Goal: Information Seeking & Learning: Check status

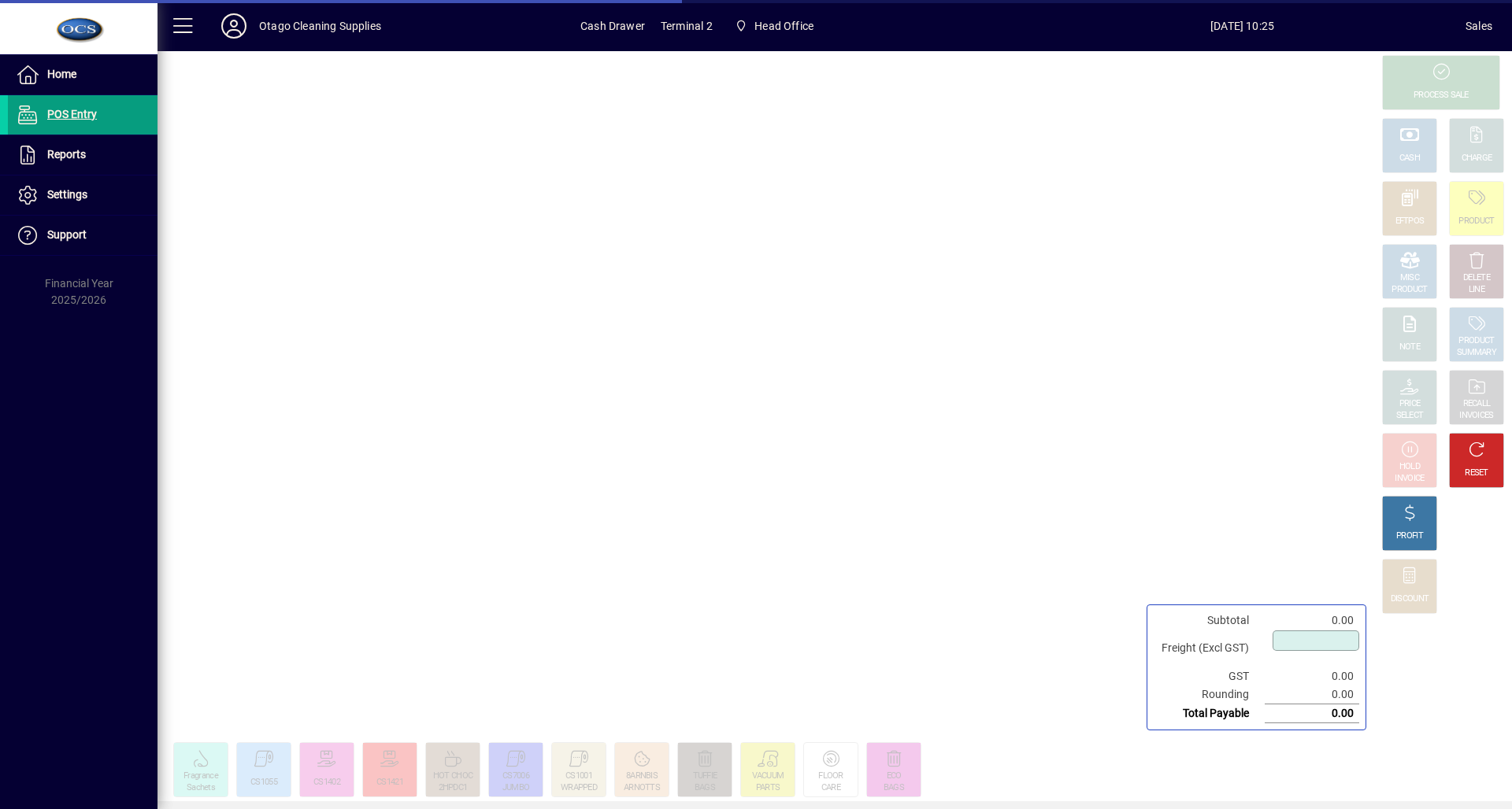
type input "****"
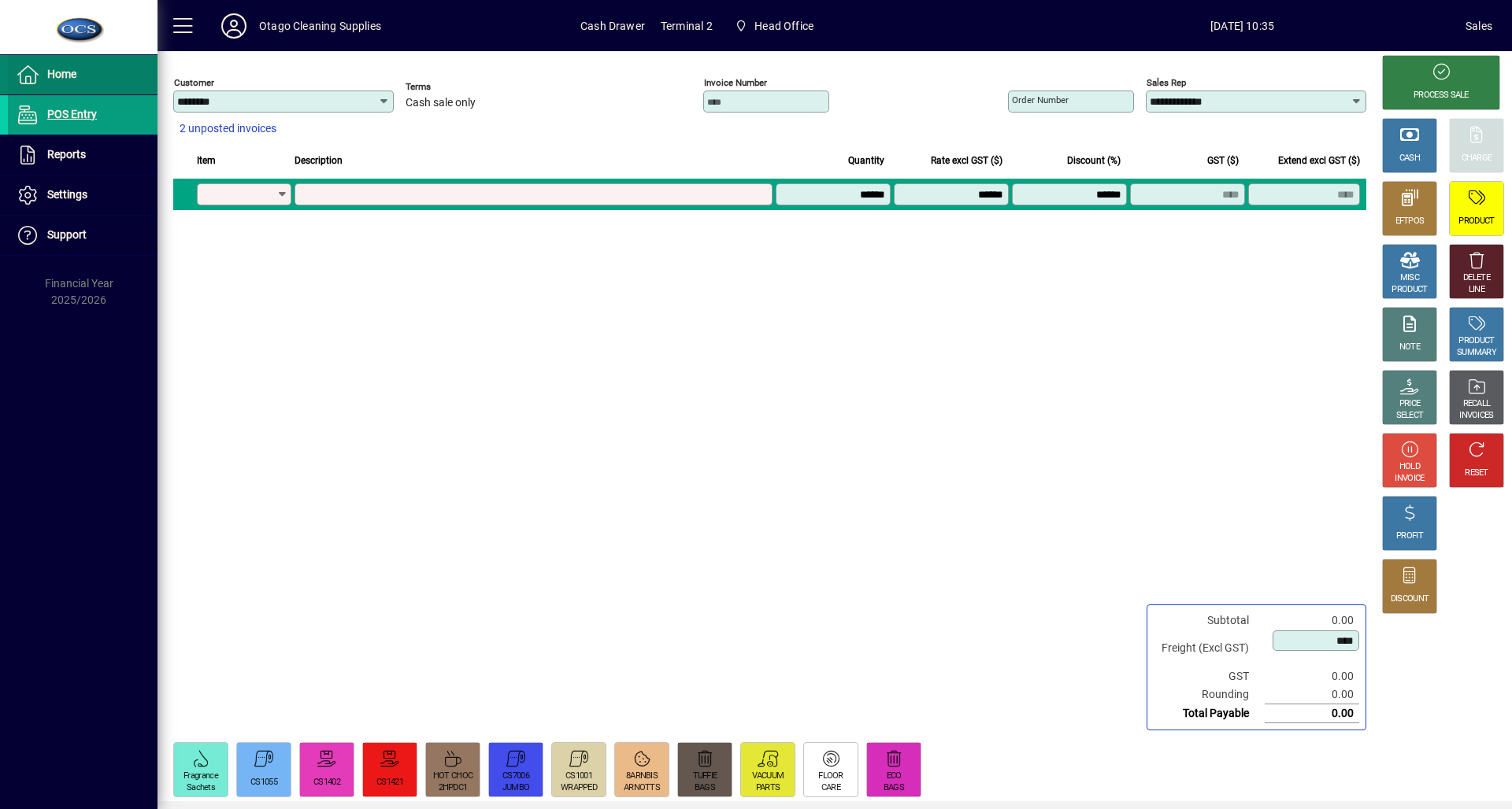
click at [55, 76] on span "Home" at bounding box center [61, 73] width 29 height 12
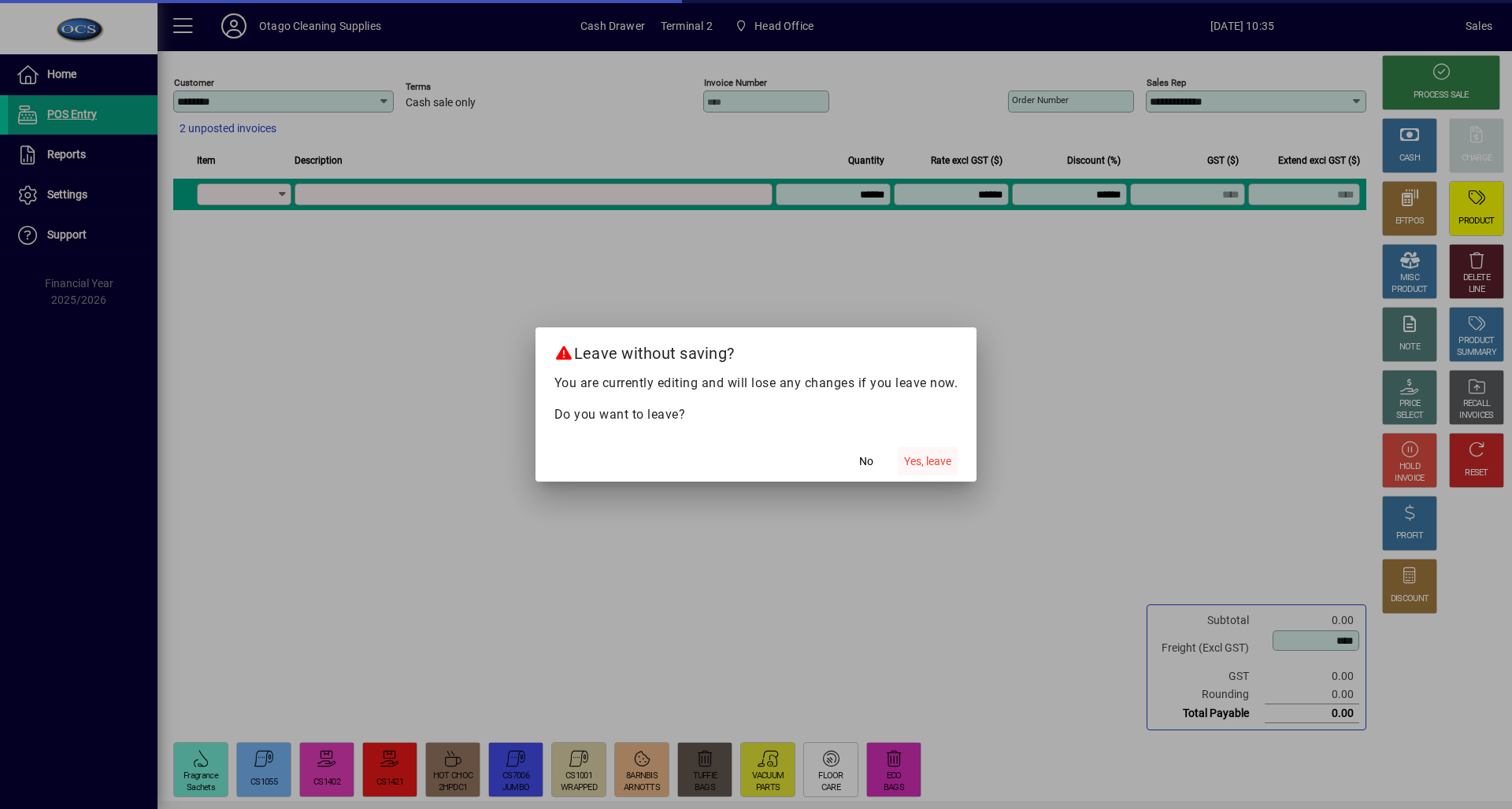
click at [925, 454] on span "Yes, leave" at bounding box center [927, 462] width 47 height 16
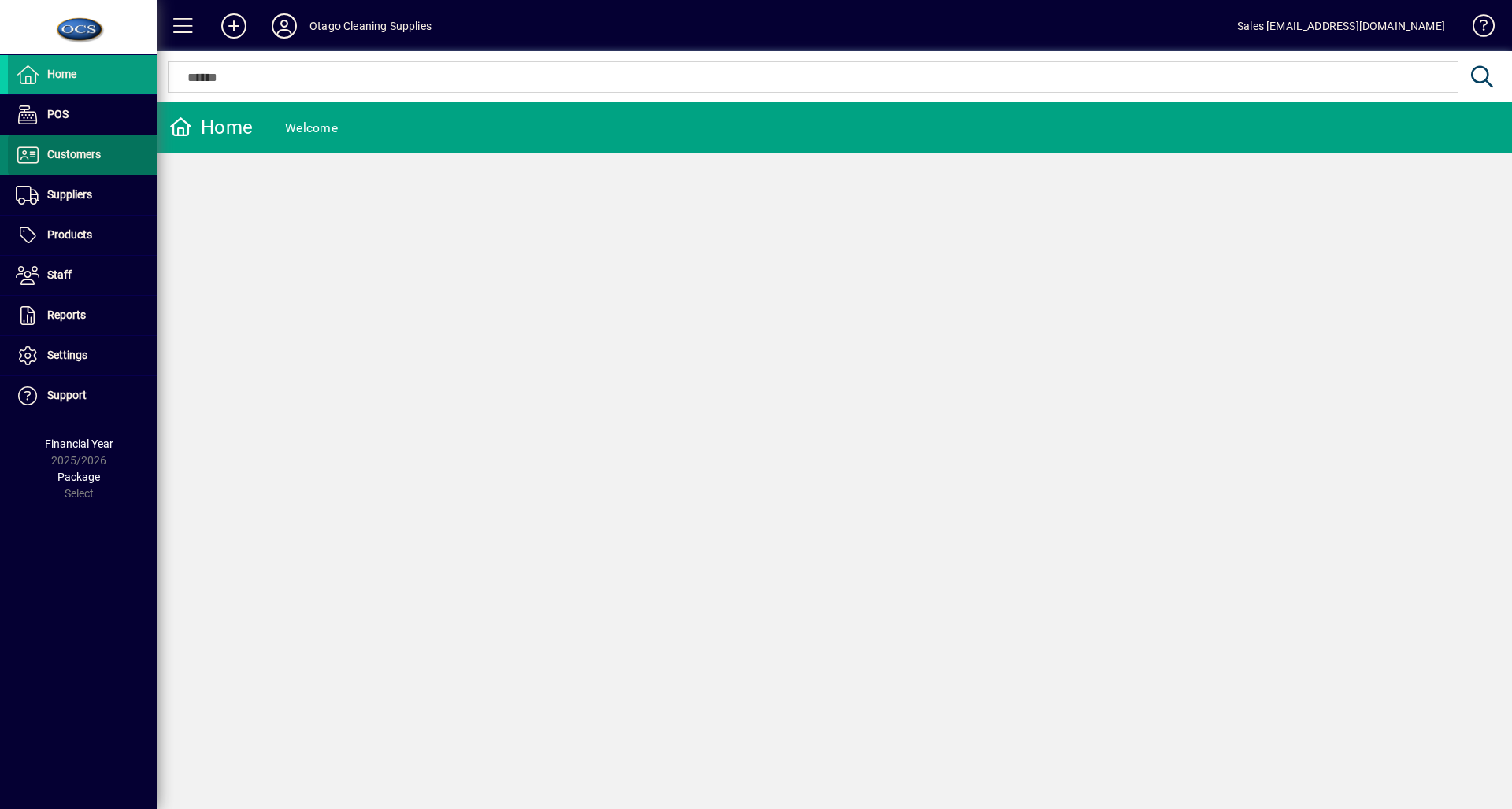
click at [97, 148] on span "Customers" at bounding box center [73, 153] width 54 height 12
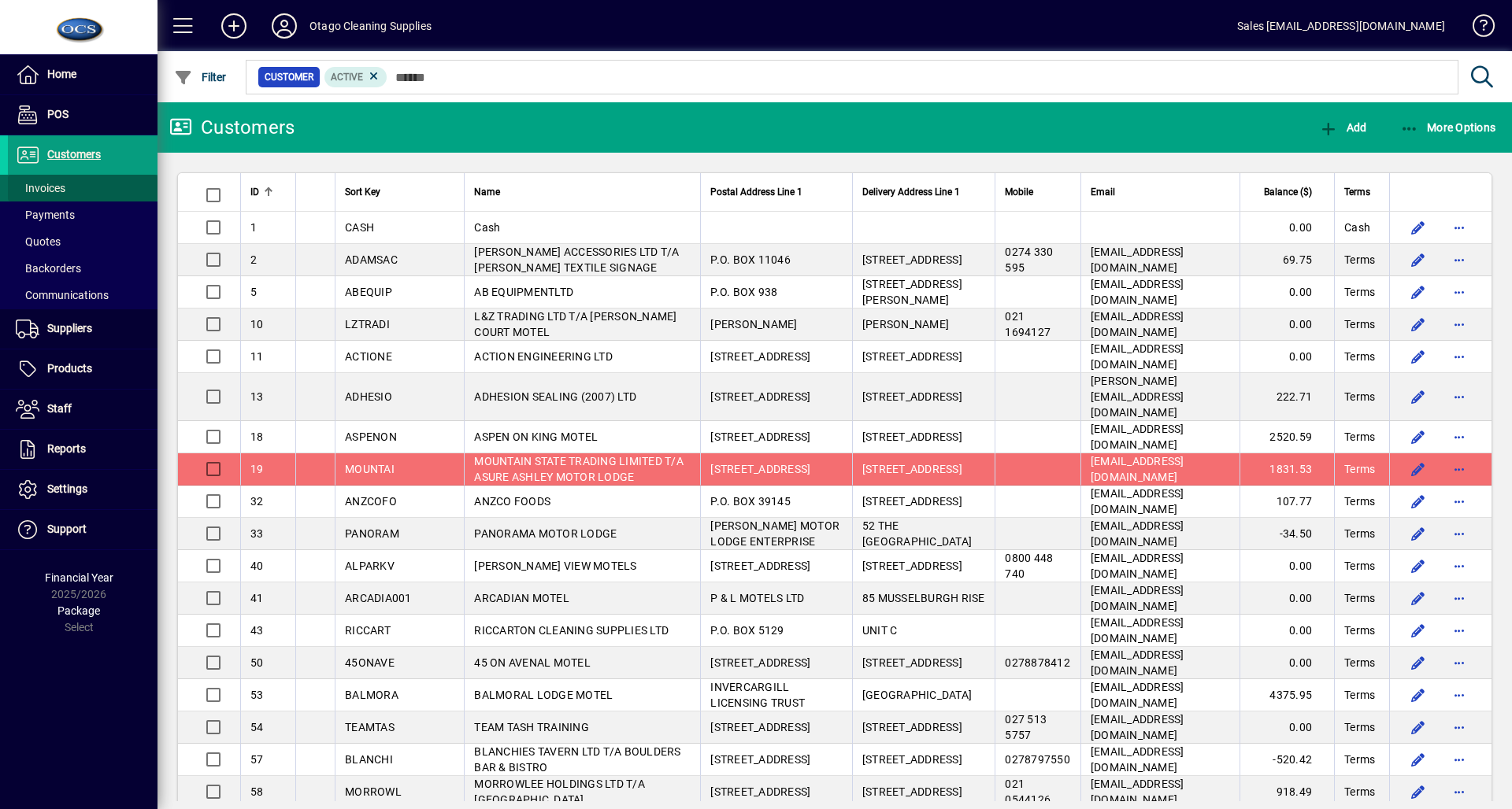
click at [52, 191] on span "Invoices" at bounding box center [40, 188] width 49 height 12
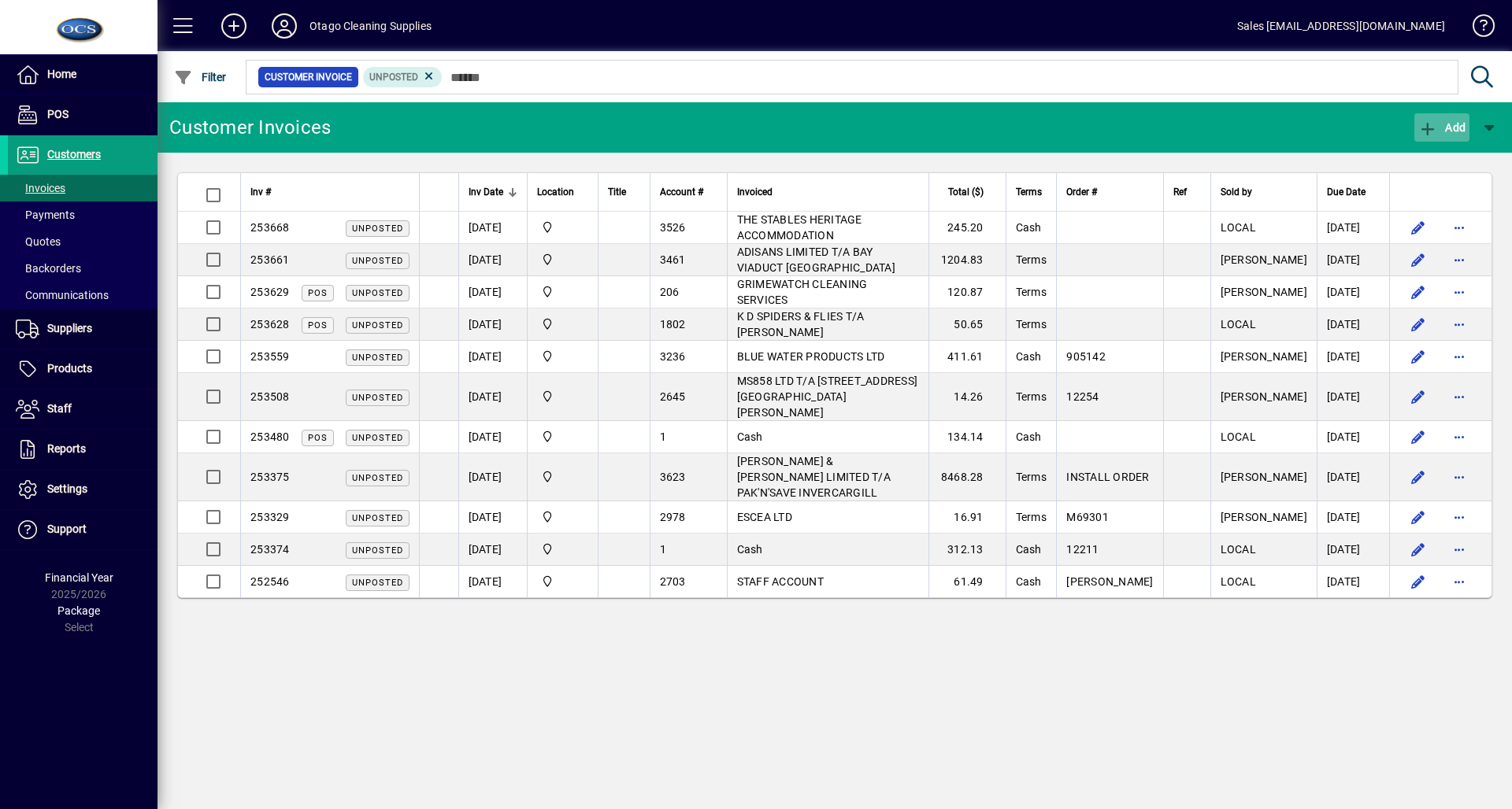
click at [1423, 126] on icon "button" at bounding box center [1429, 129] width 20 height 16
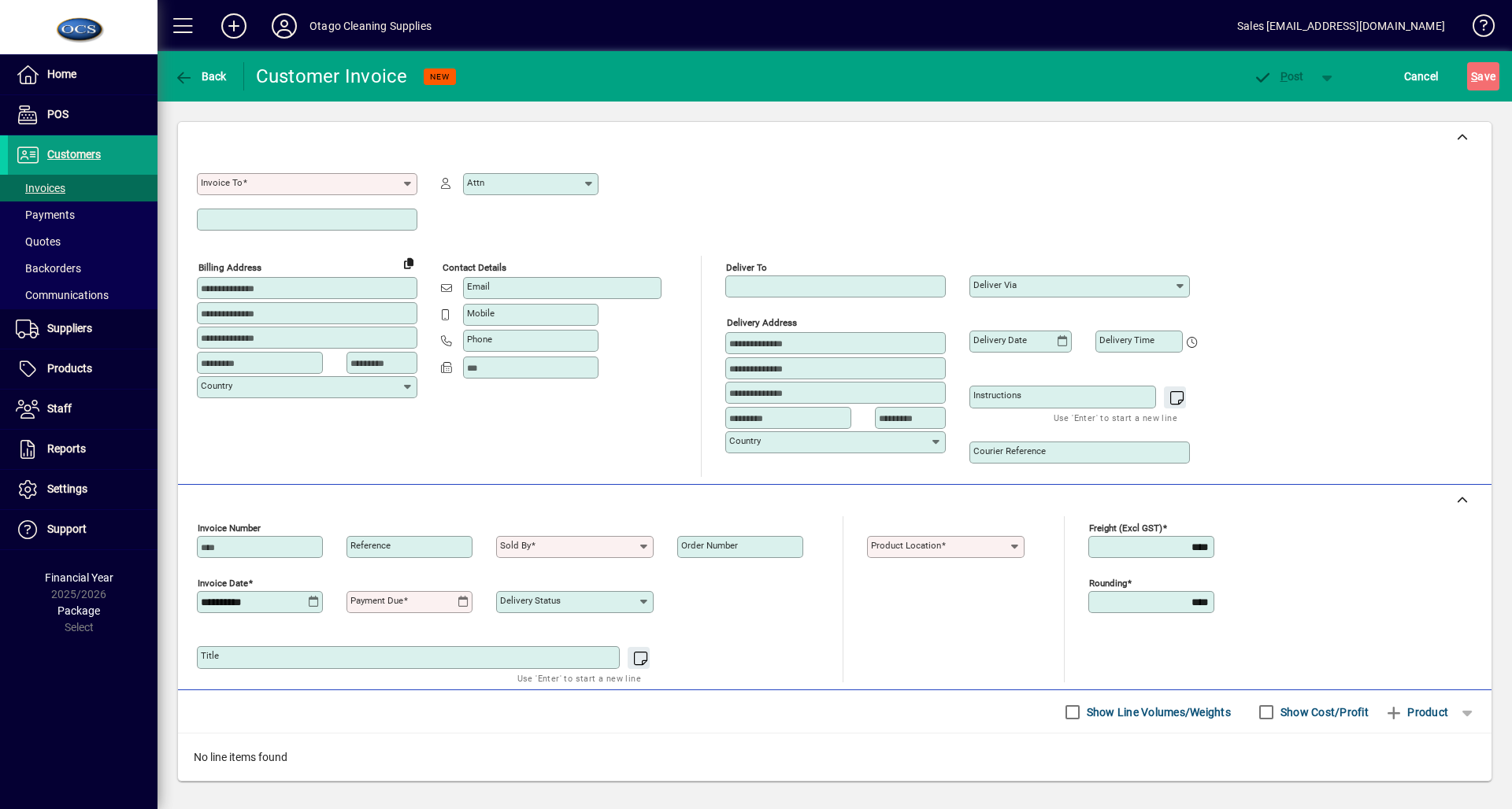
click at [271, 183] on input "Invoice To" at bounding box center [300, 184] width 200 height 12
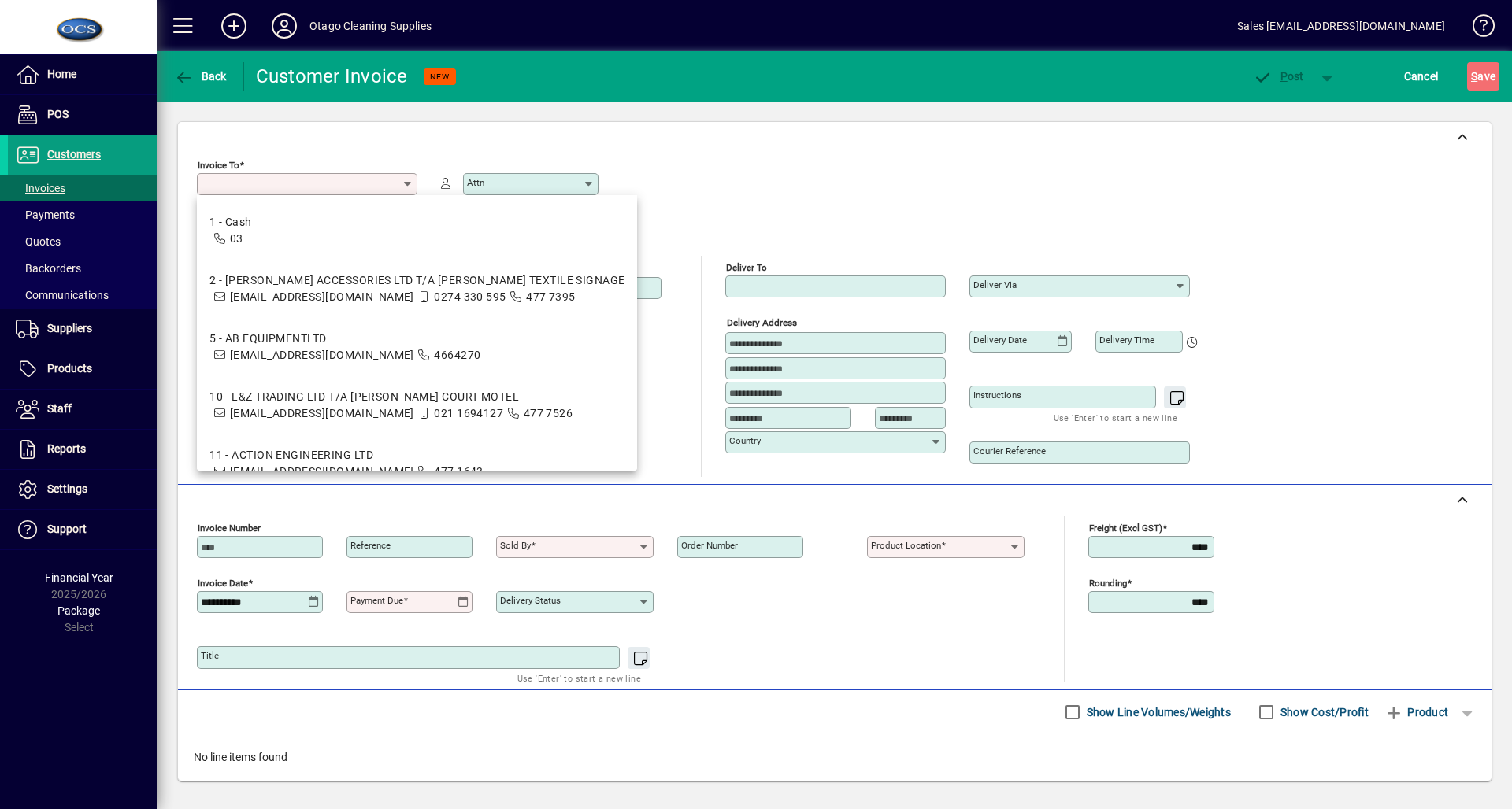
click at [265, 186] on input "Invoice To" at bounding box center [300, 184] width 200 height 12
click at [184, 70] on icon "button" at bounding box center [184, 78] width 20 height 16
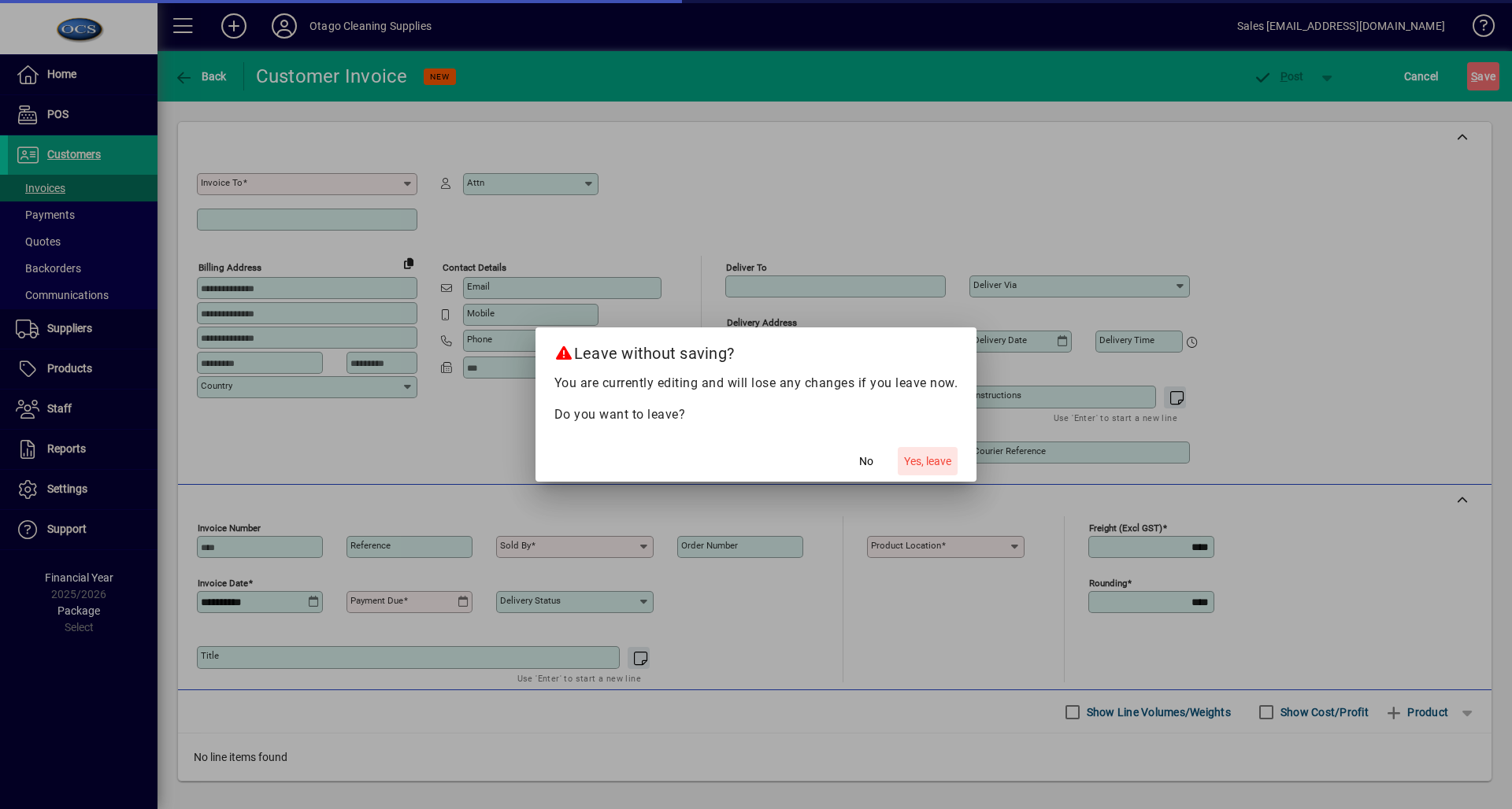
click at [926, 457] on span "Yes, leave" at bounding box center [927, 462] width 47 height 16
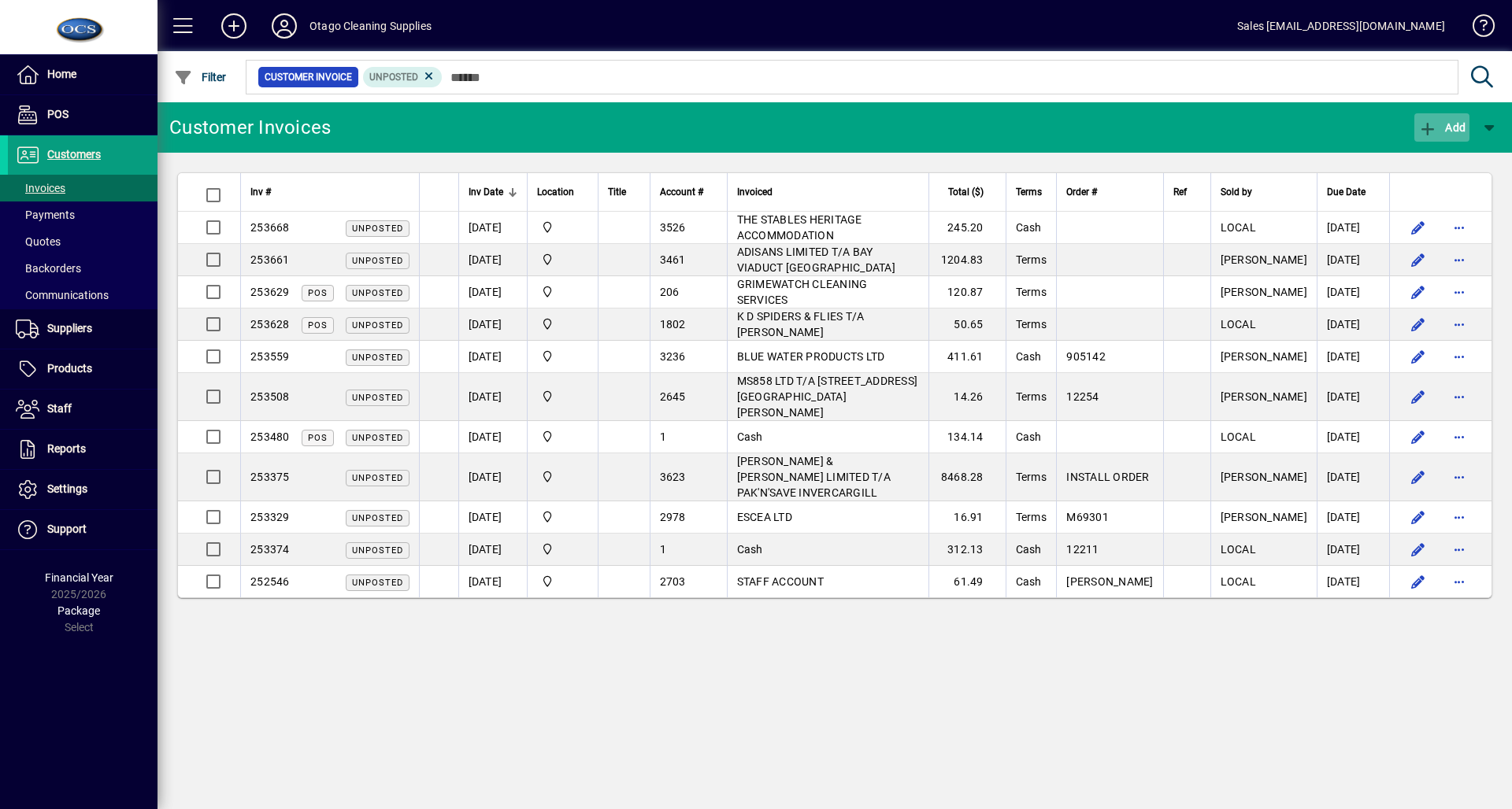
click at [1424, 129] on icon "button" at bounding box center [1429, 129] width 20 height 16
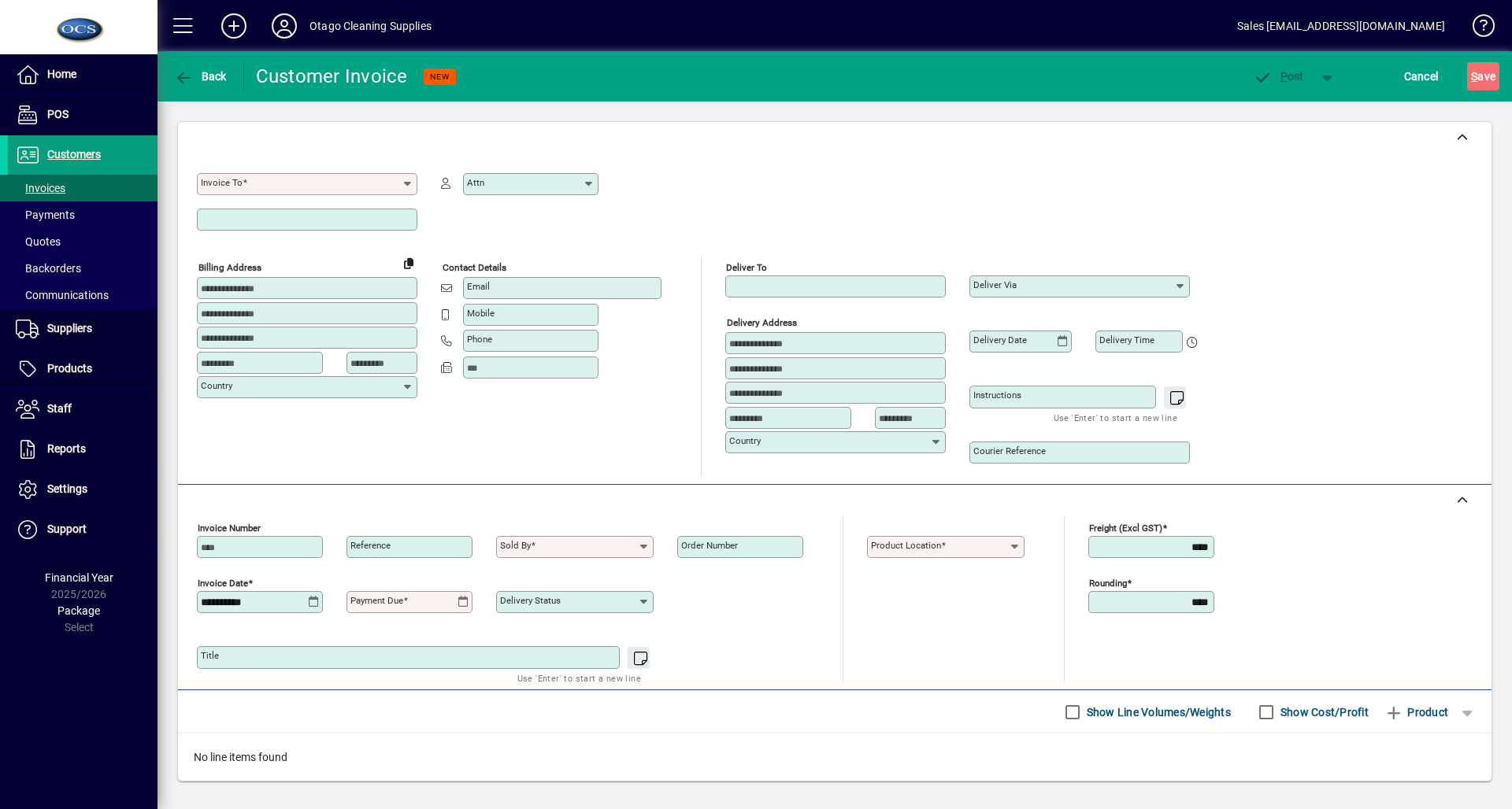
click at [244, 176] on label "Invoice To" at bounding box center [224, 181] width 46 height 12
click at [244, 178] on input "Invoice To" at bounding box center [300, 184] width 200 height 12
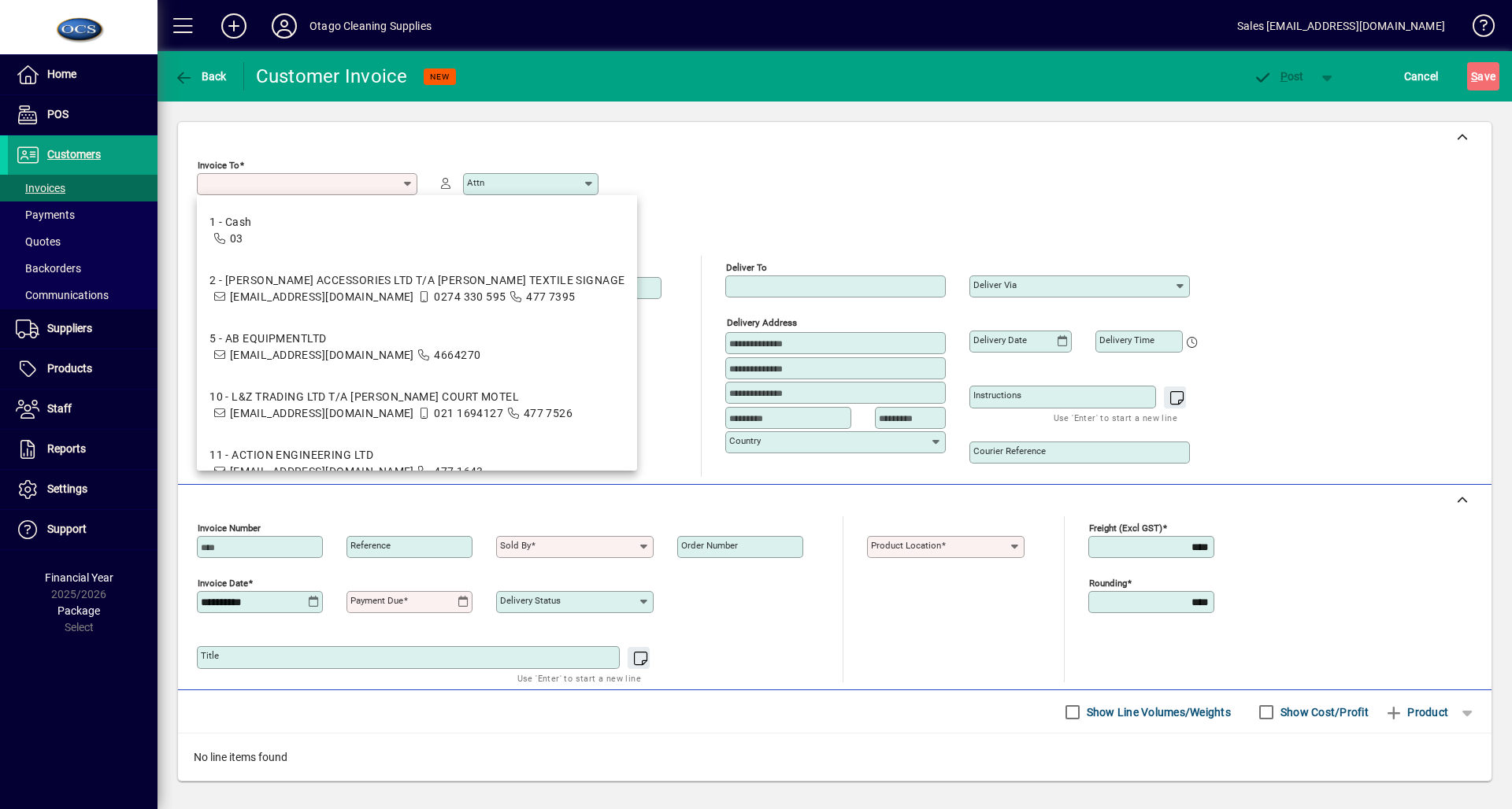
click at [224, 185] on input "Invoice To" at bounding box center [300, 184] width 200 height 12
click at [181, 78] on icon "button" at bounding box center [184, 78] width 20 height 16
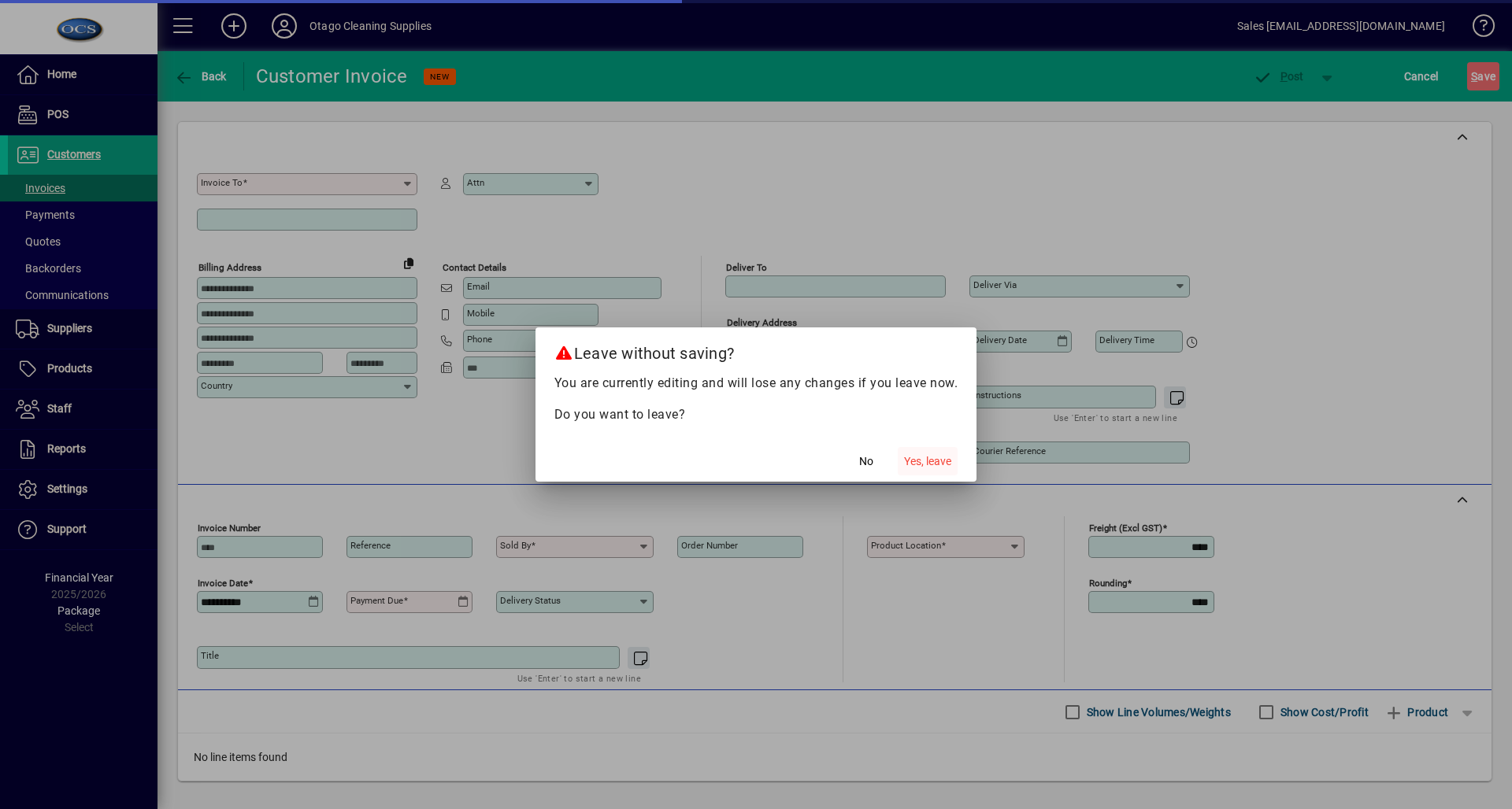
click at [920, 459] on span "Yes, leave" at bounding box center [927, 462] width 47 height 16
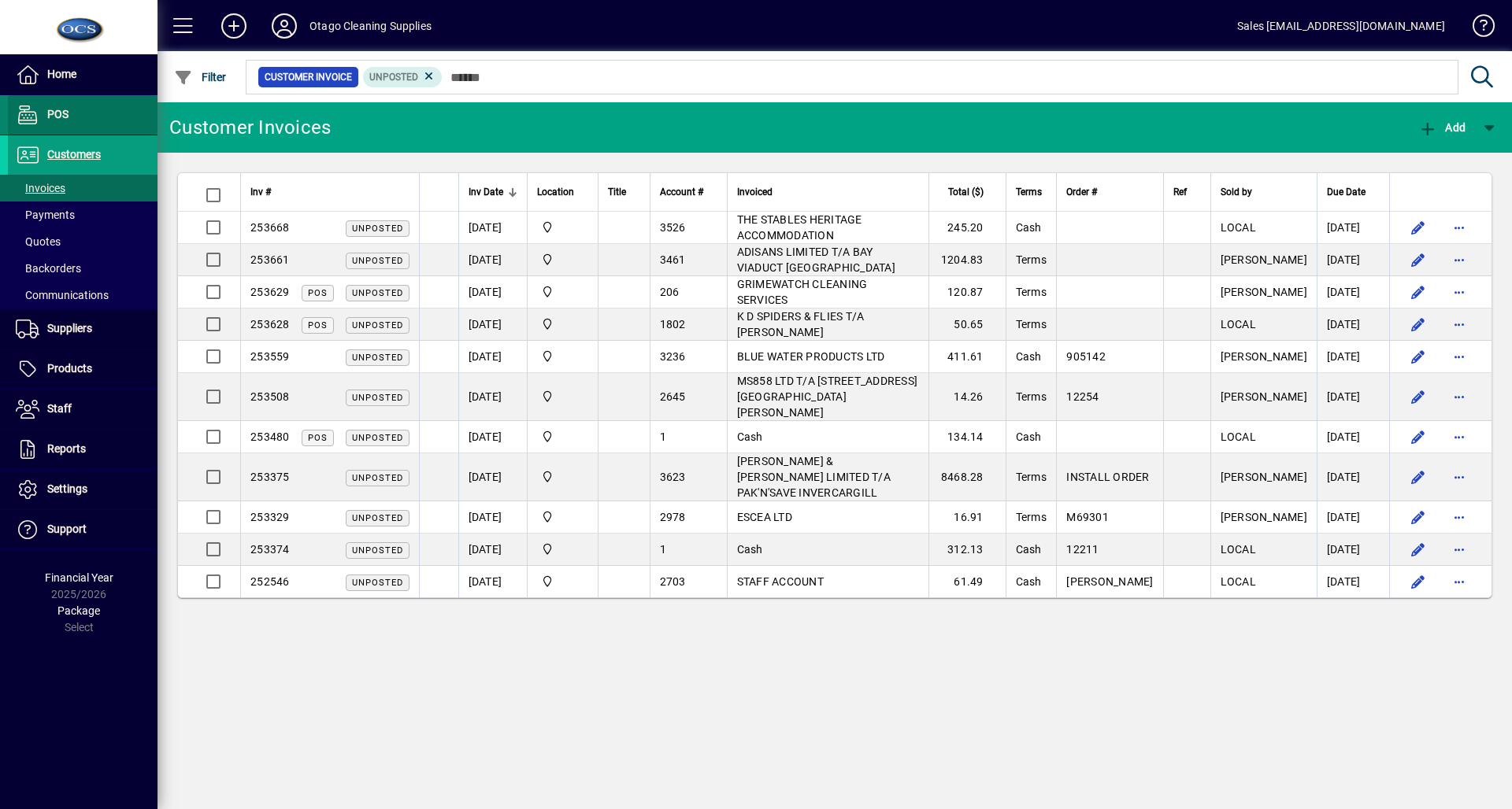
click at [55, 111] on span "POS" at bounding box center [58, 114] width 21 height 12
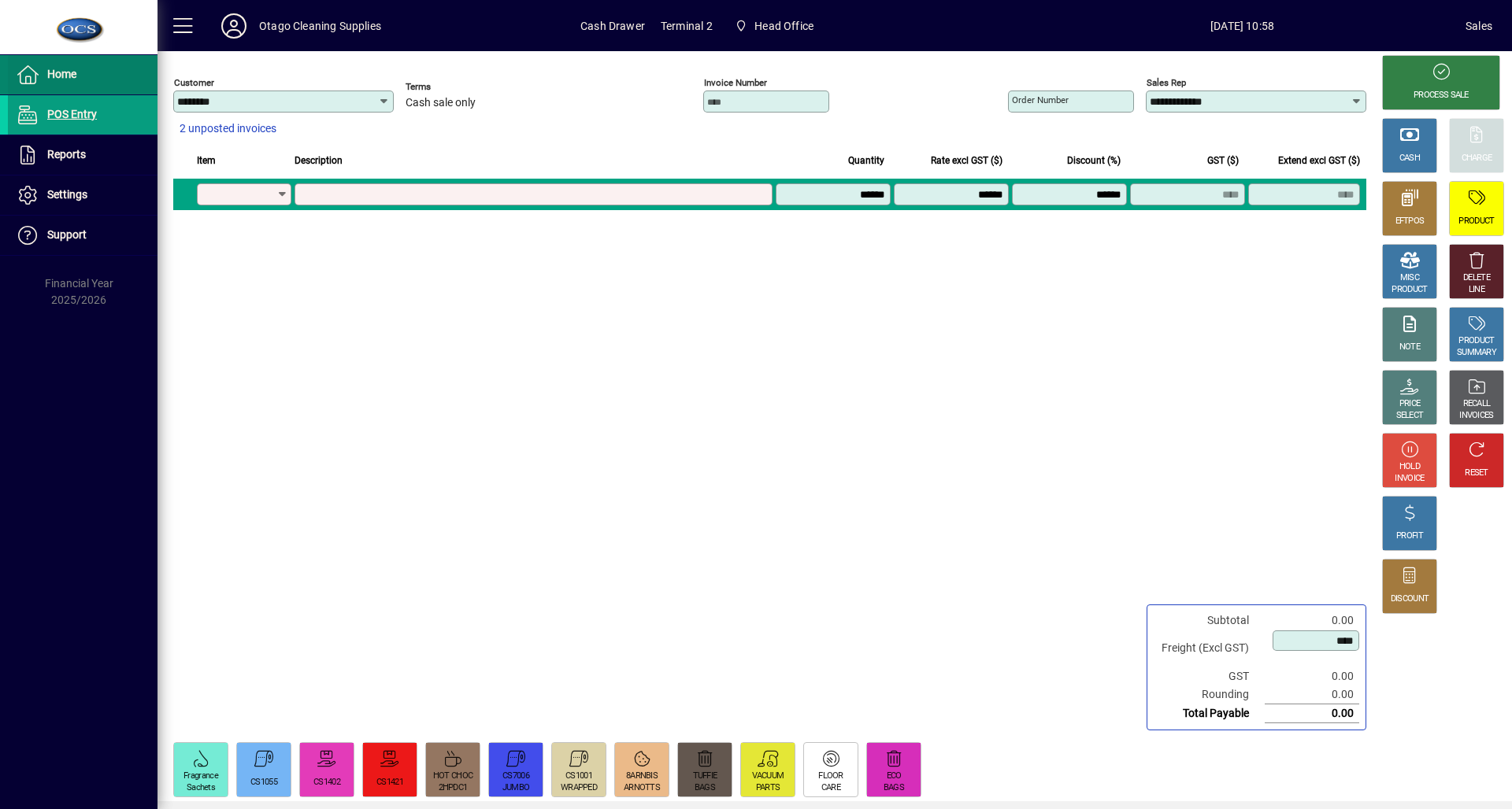
click at [97, 67] on span at bounding box center [82, 75] width 149 height 38
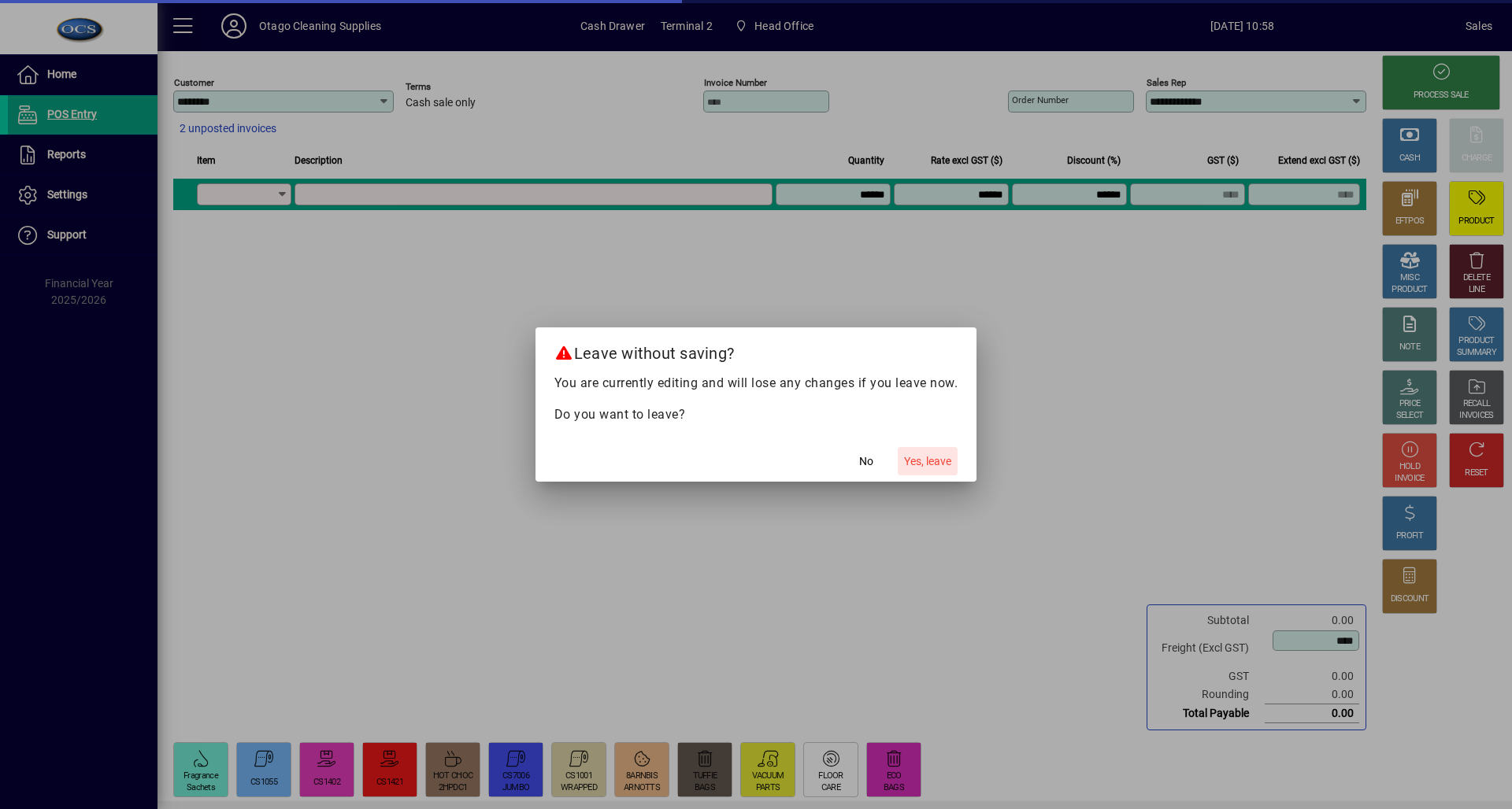
click at [949, 463] on span "Yes, leave" at bounding box center [927, 462] width 47 height 16
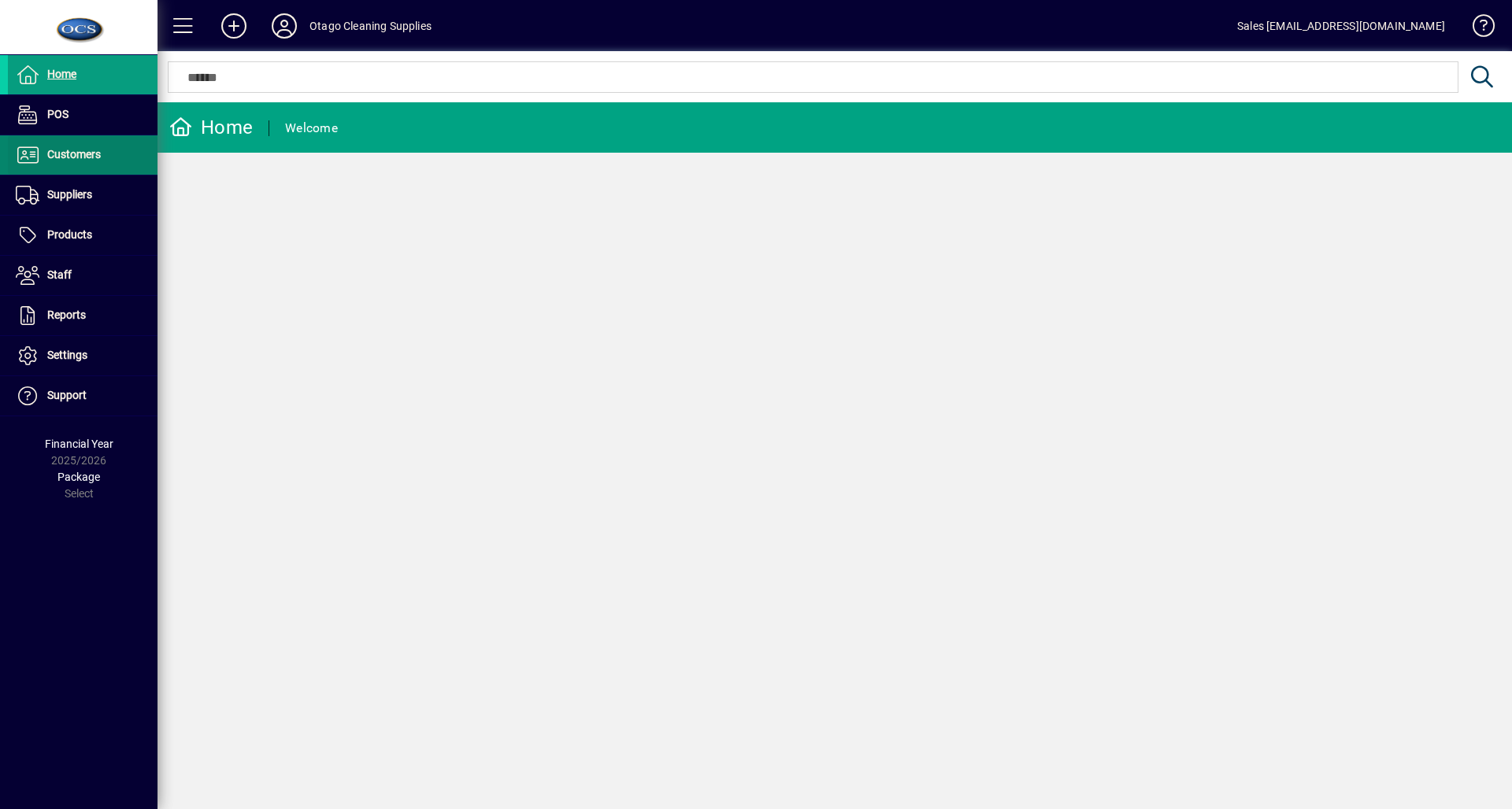
click at [102, 151] on span at bounding box center [82, 155] width 149 height 38
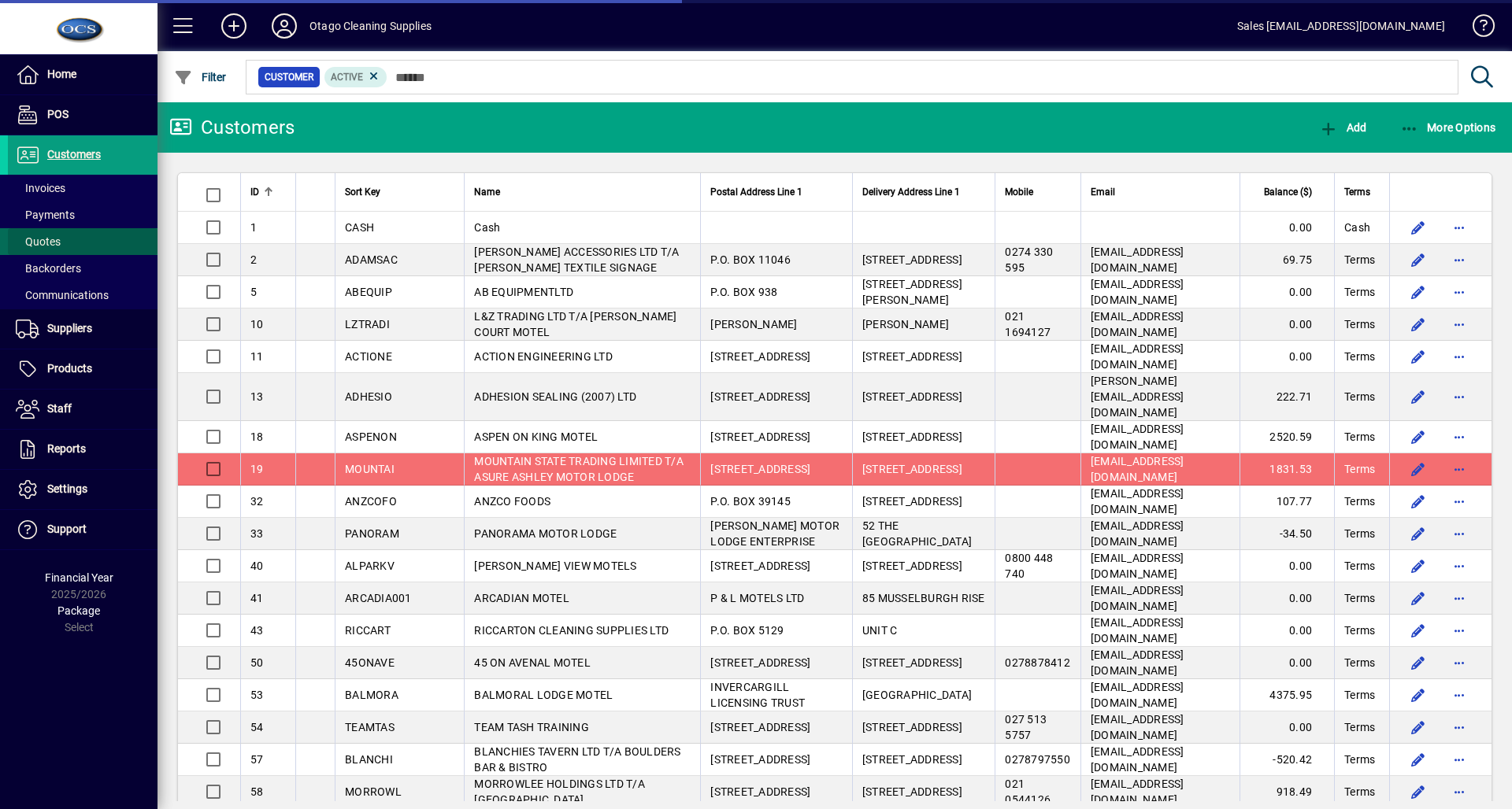
click at [74, 223] on span at bounding box center [82, 242] width 149 height 38
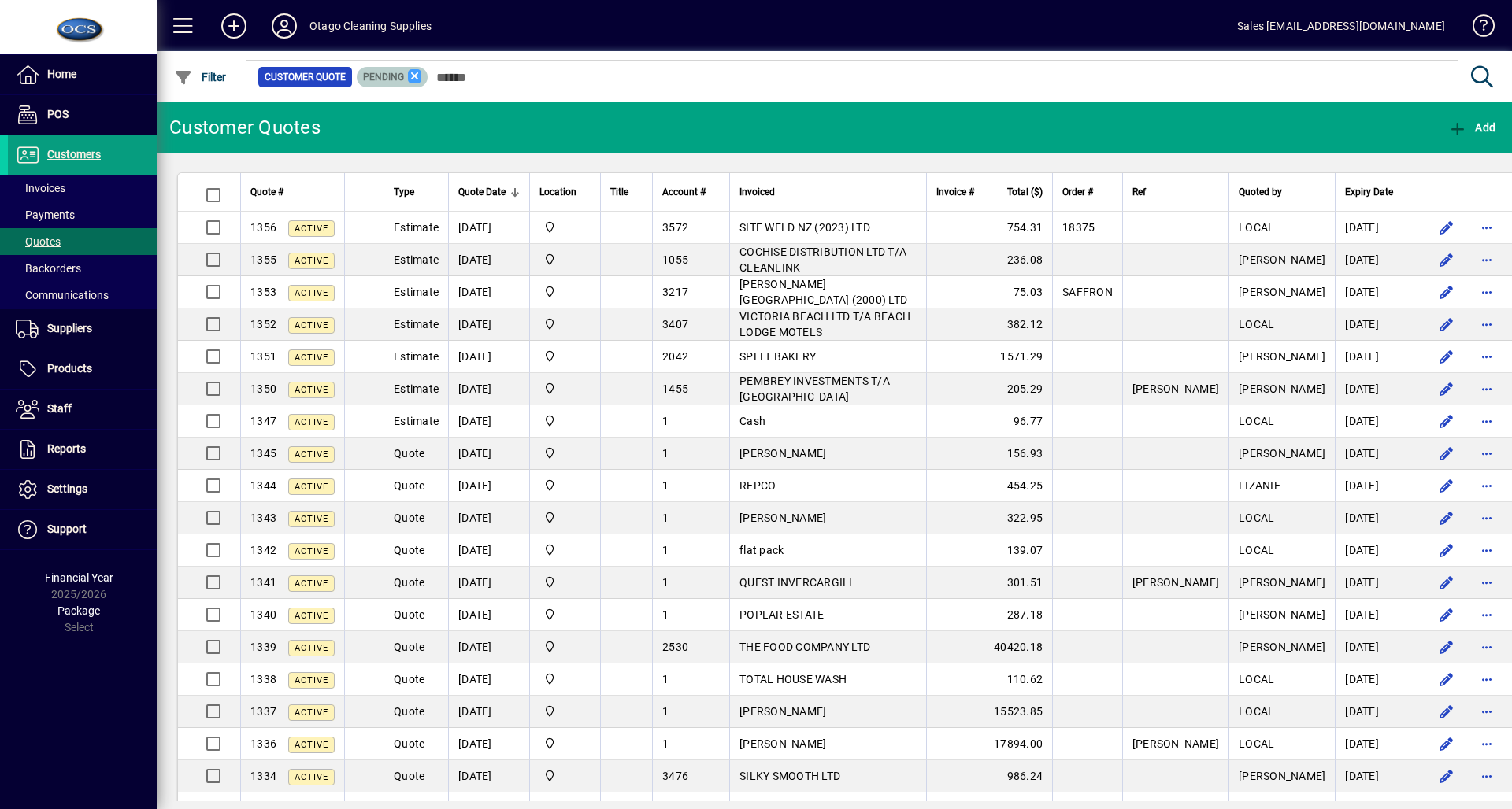
click at [414, 80] on icon at bounding box center [415, 76] width 14 height 14
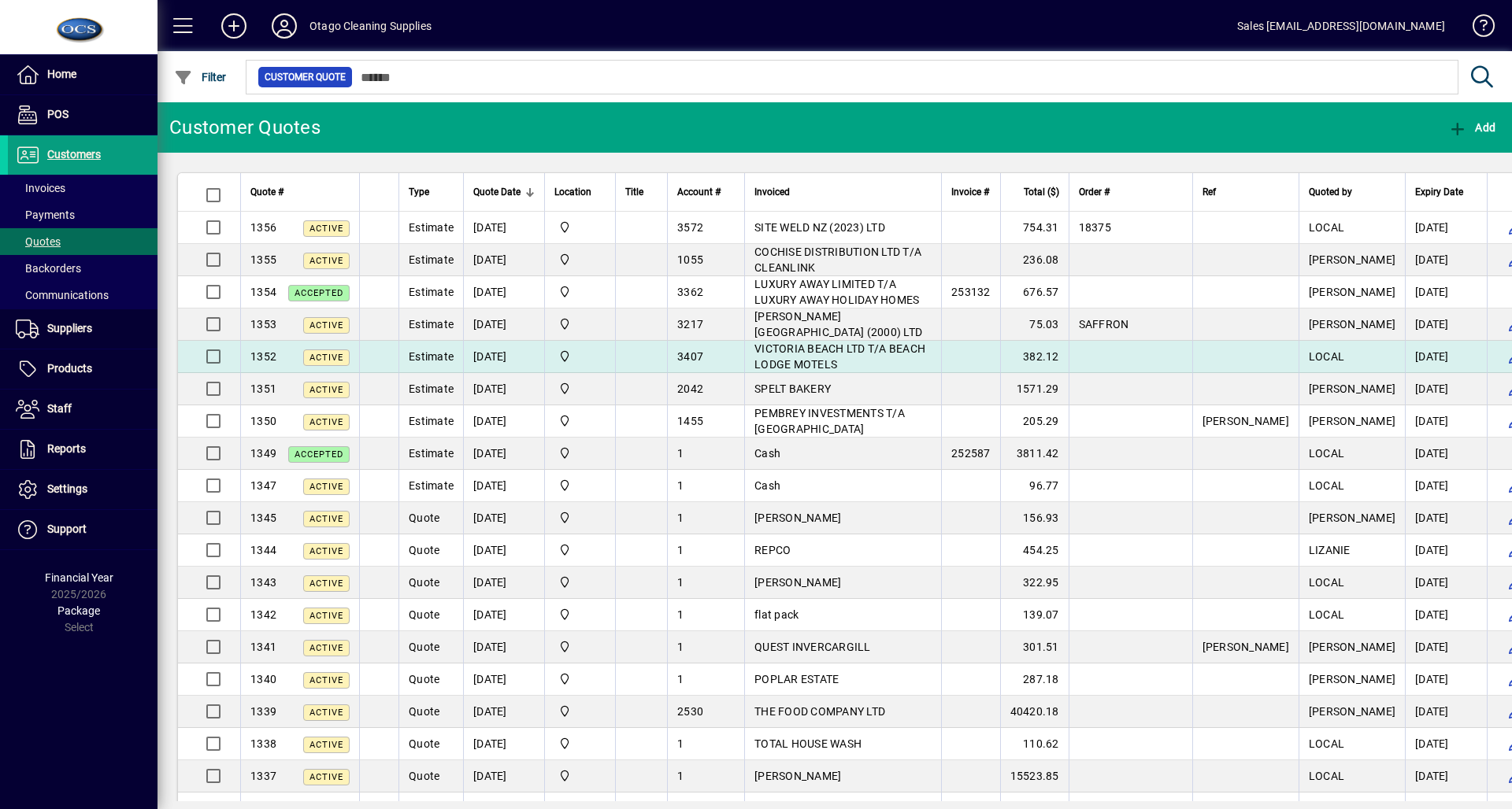
scroll to position [189, 0]
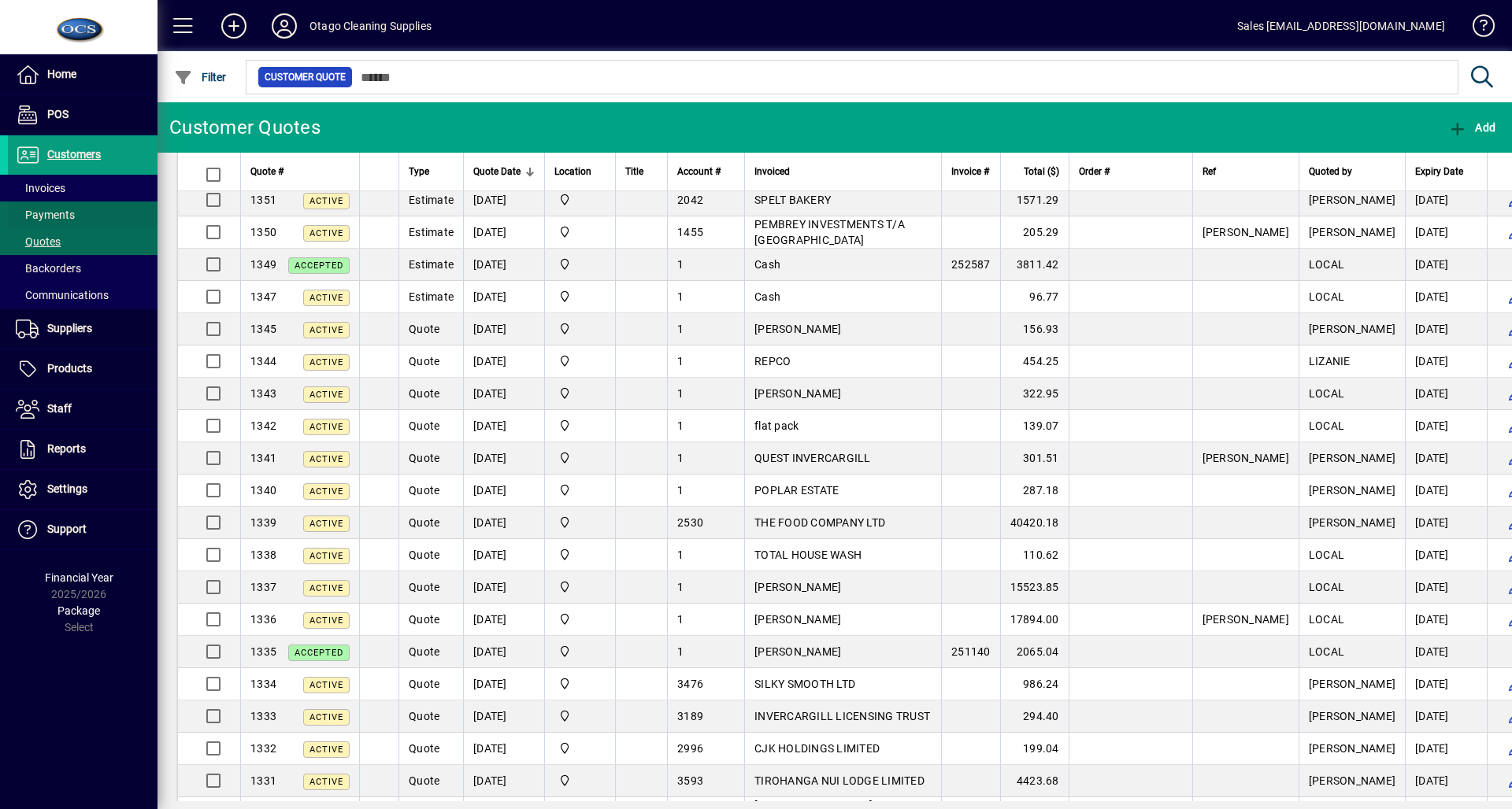
drag, startPoint x: 111, startPoint y: 218, endPoint x: 126, endPoint y: 216, distance: 15.1
click at [111, 218] on span at bounding box center [82, 215] width 149 height 38
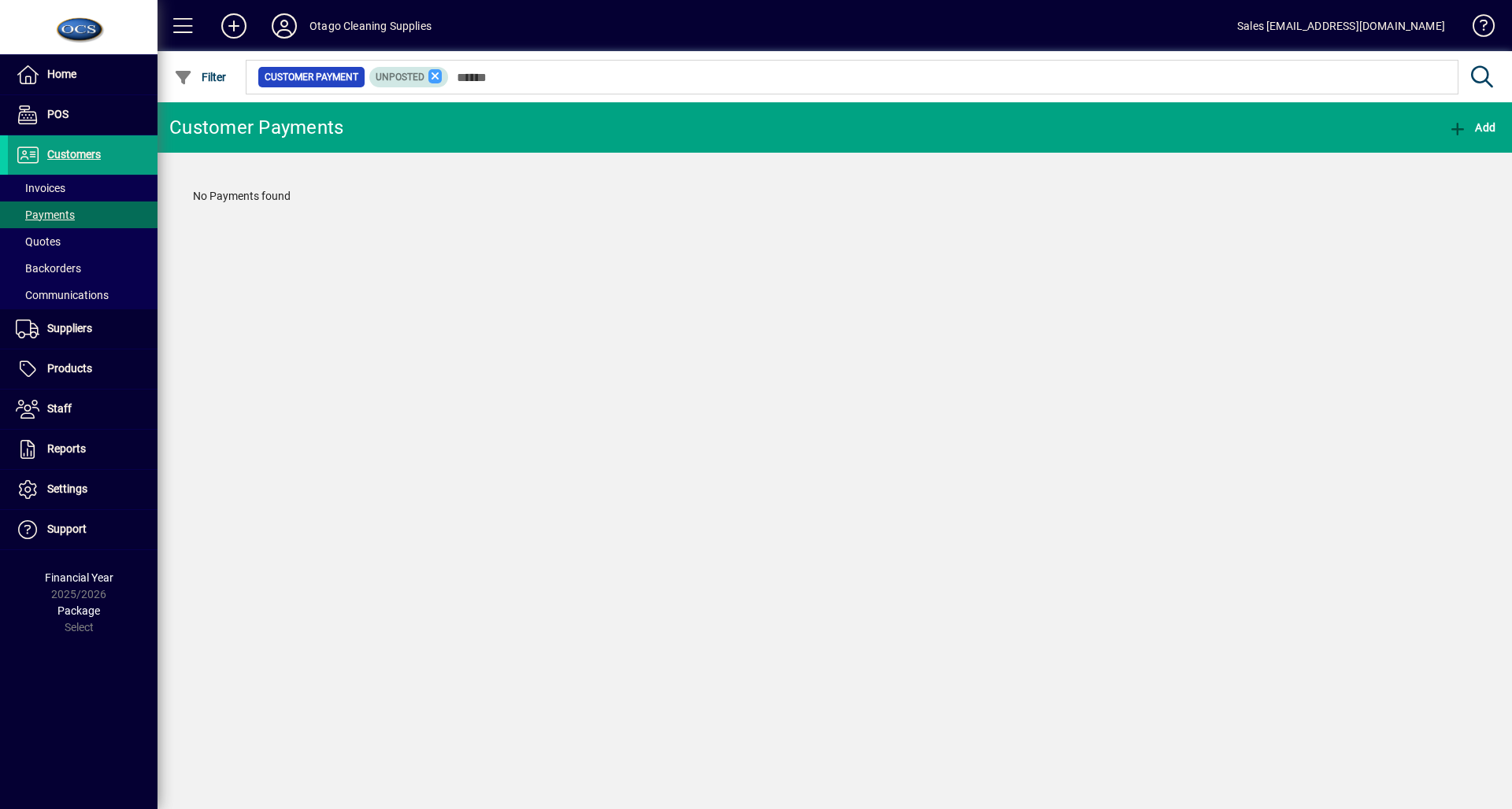
click at [432, 76] on icon at bounding box center [435, 76] width 14 height 14
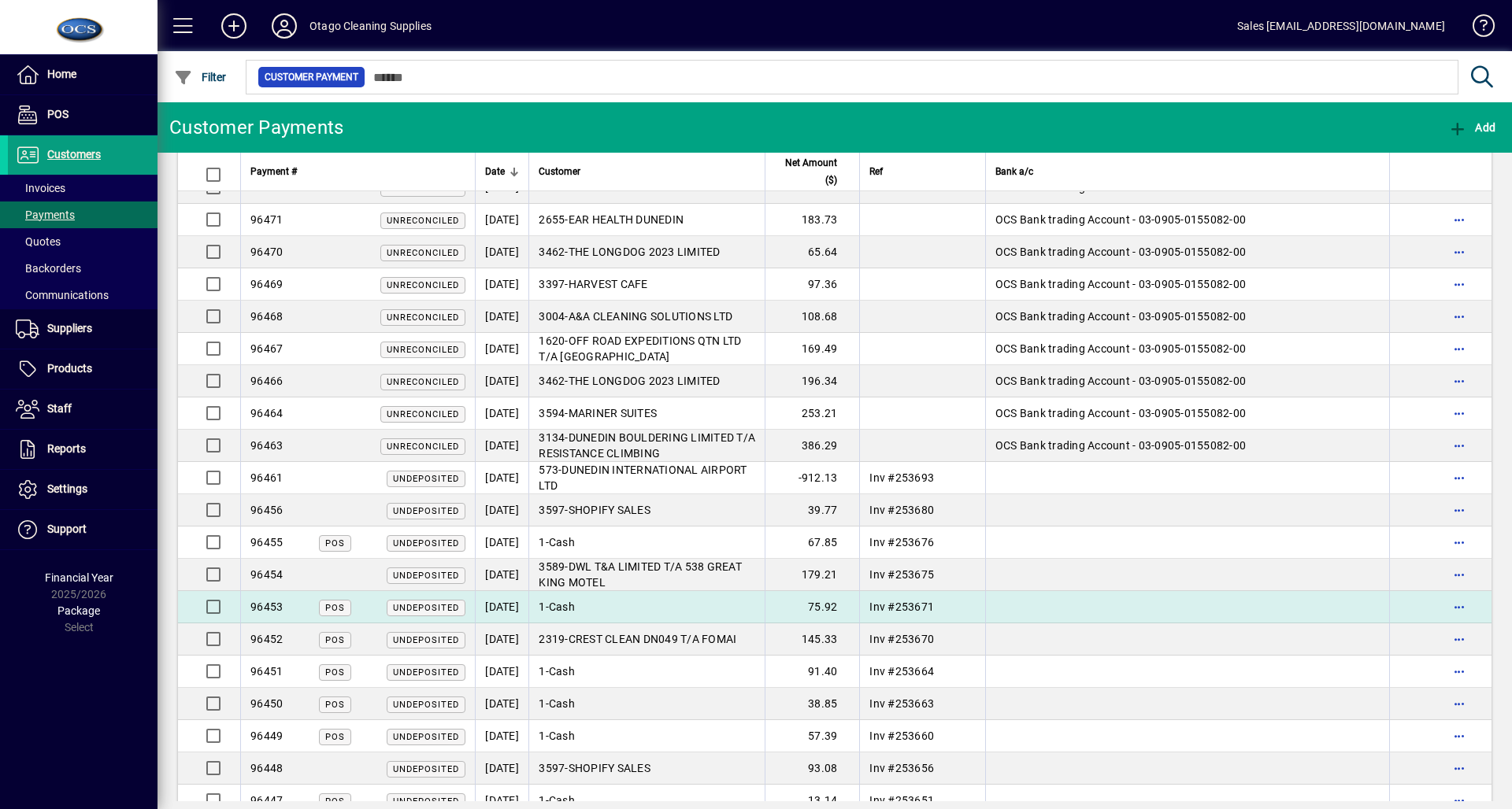
scroll to position [378, 0]
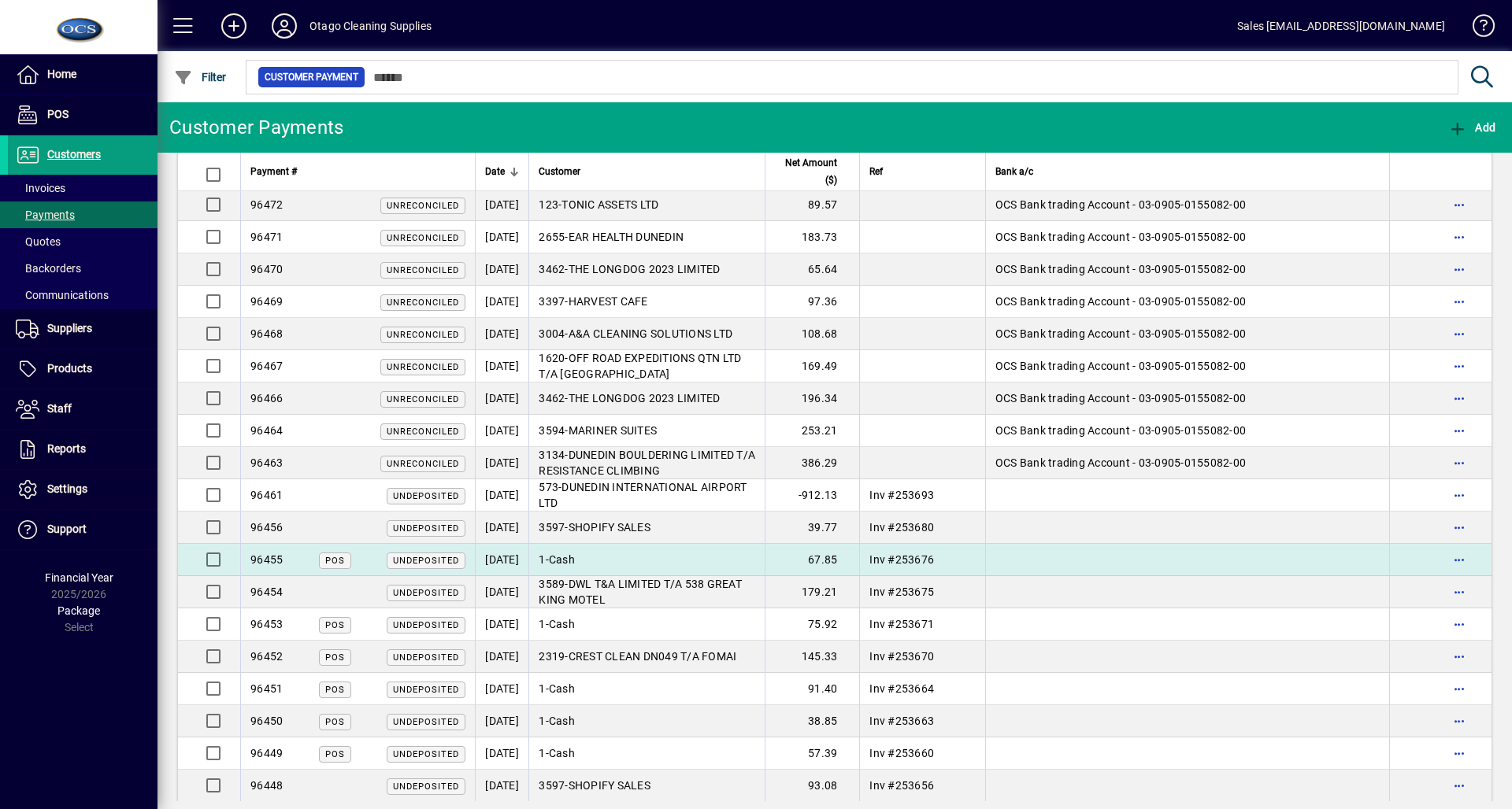
click at [814, 563] on td "67.85" at bounding box center [812, 560] width 95 height 32
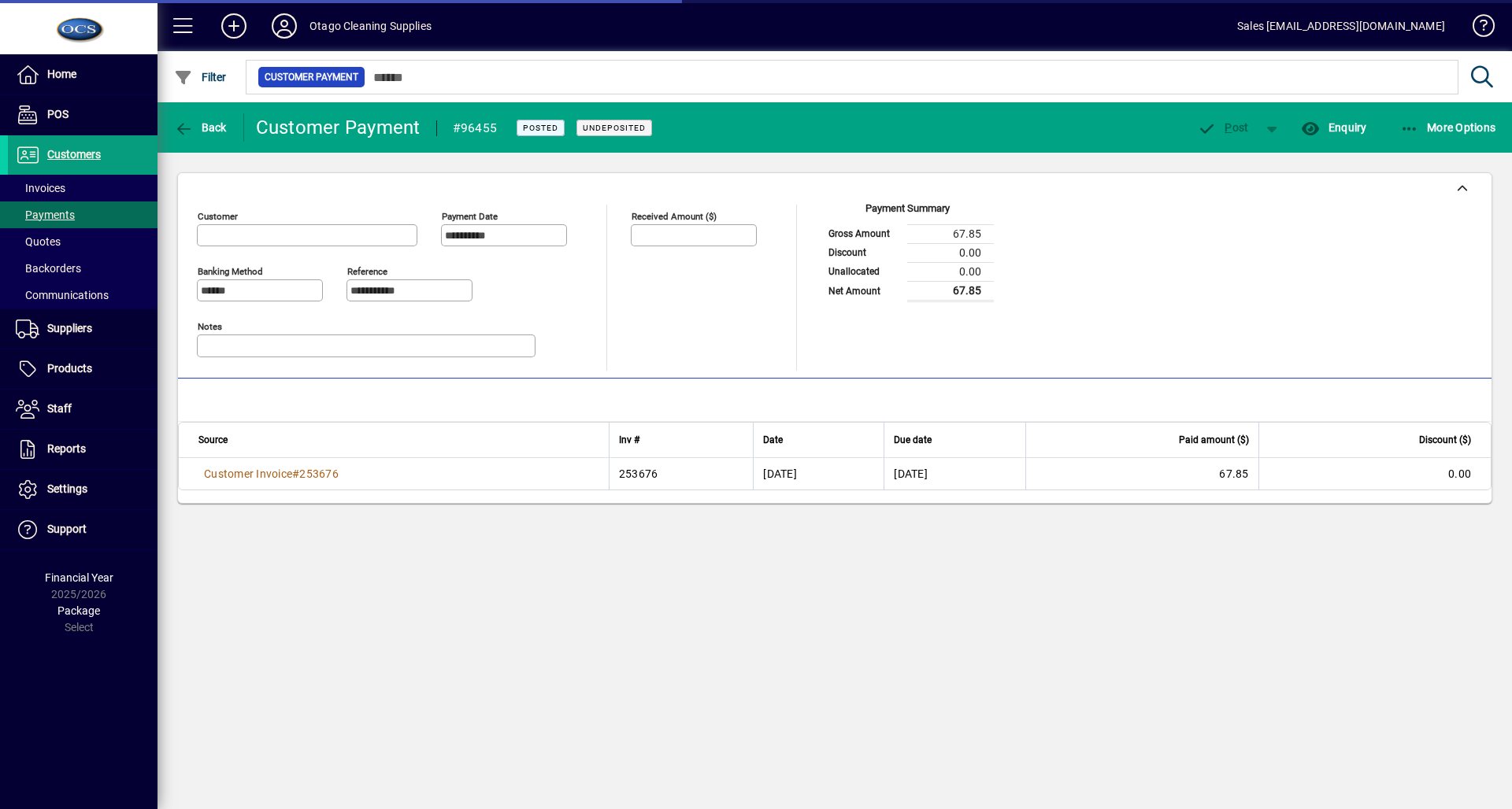
type input "********"
click at [210, 129] on span "Back" at bounding box center [200, 127] width 53 height 12
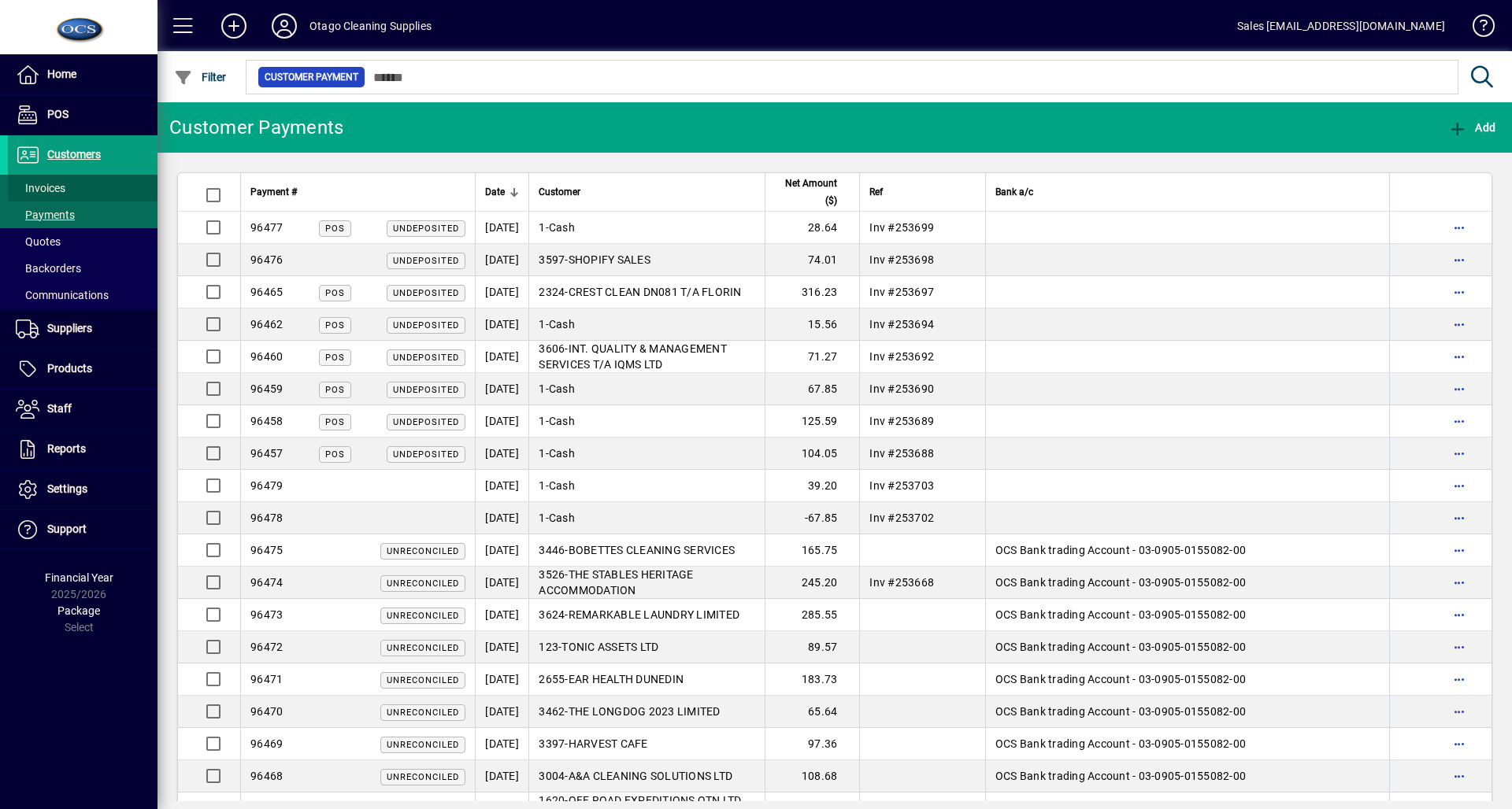
click at [57, 183] on span "Invoices" at bounding box center [40, 188] width 49 height 12
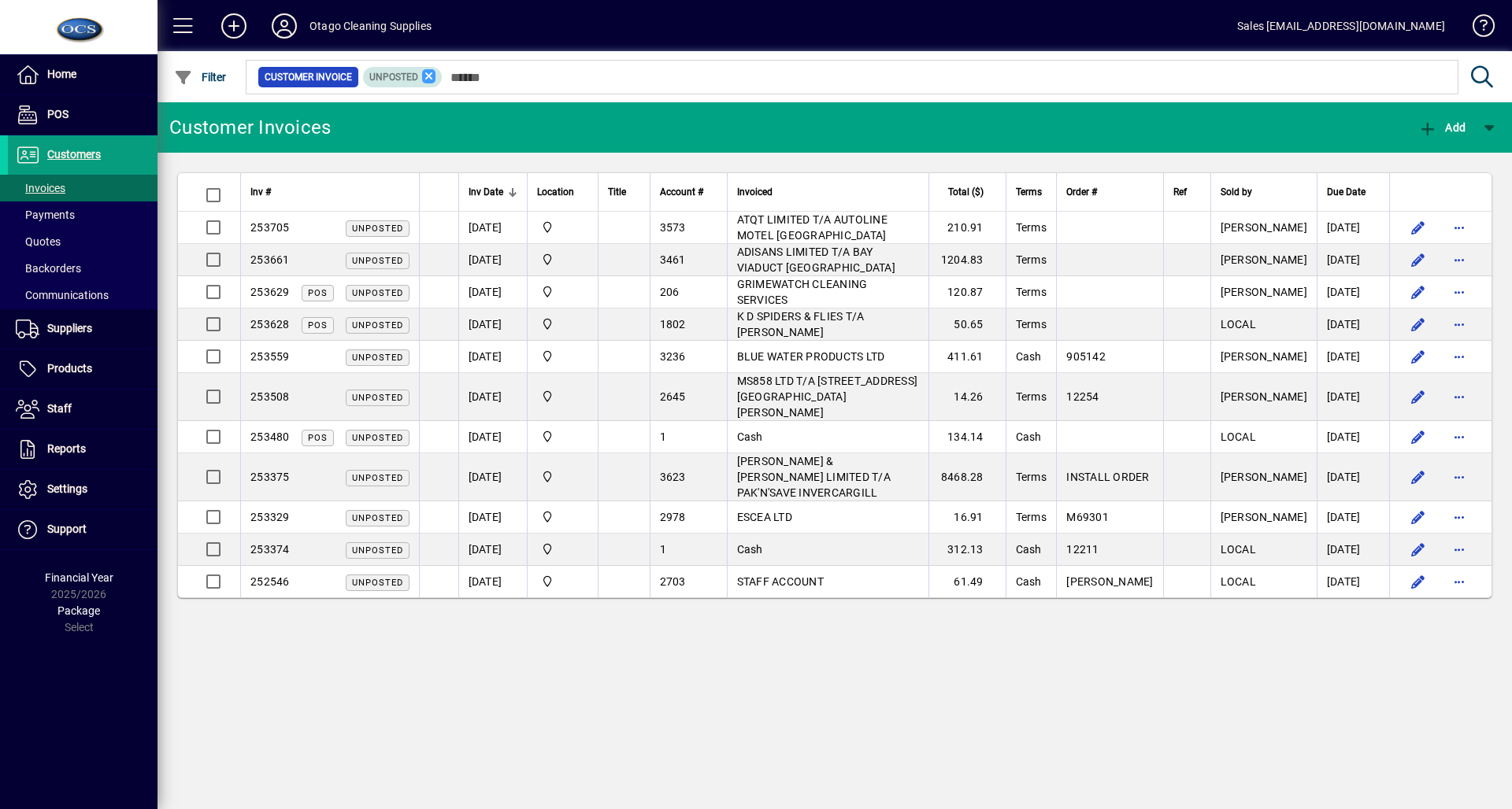
click at [426, 77] on icon at bounding box center [429, 76] width 14 height 14
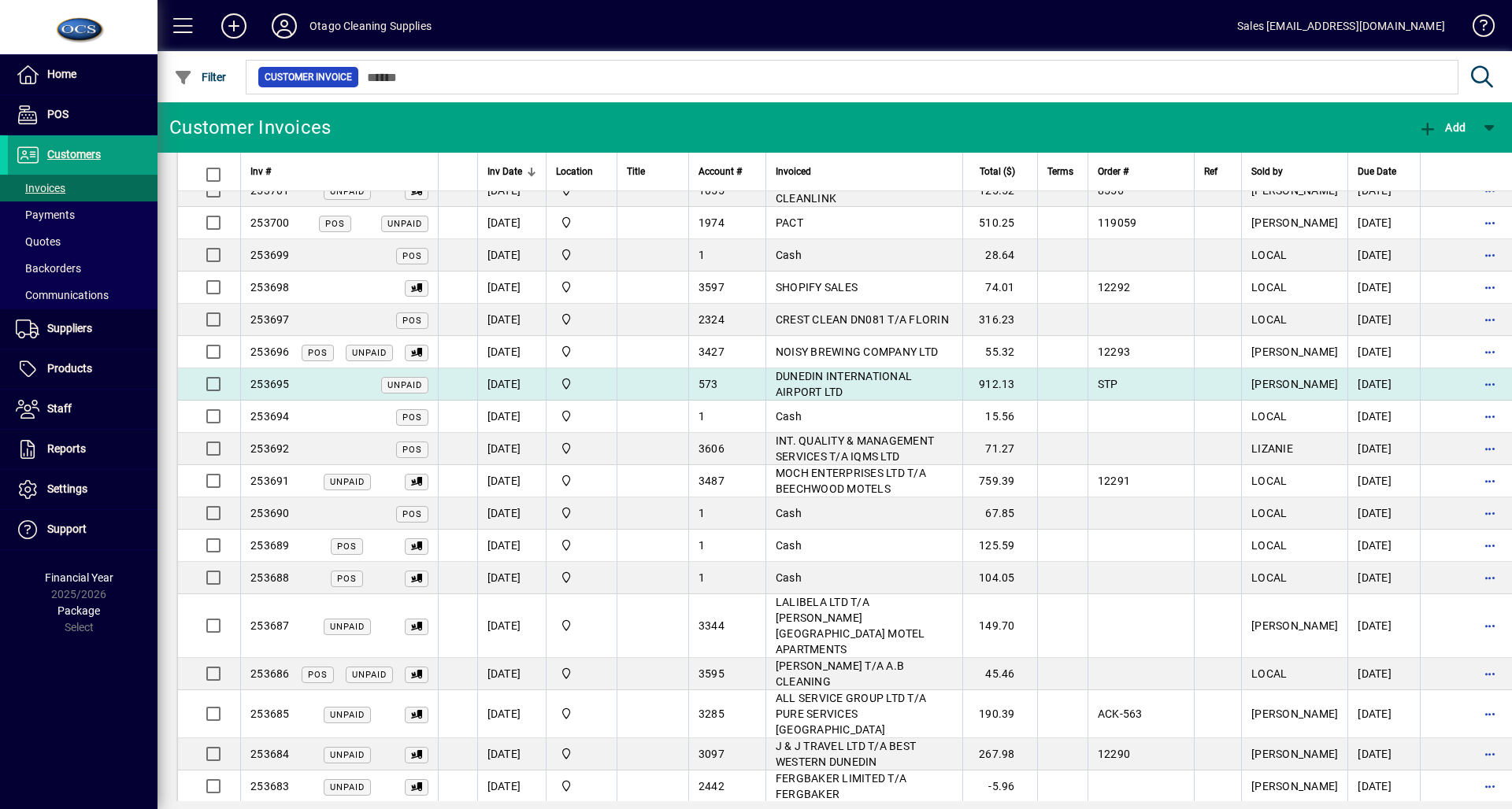
scroll to position [284, 0]
